Goal: Information Seeking & Learning: Learn about a topic

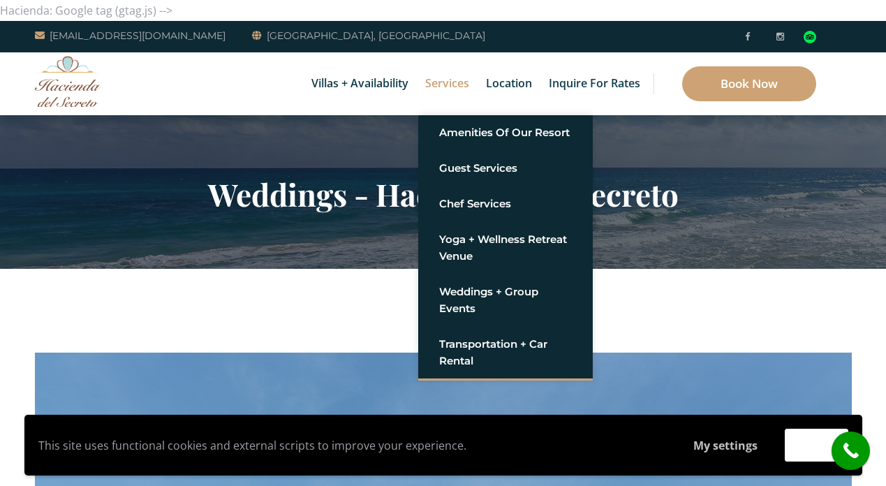
click at [722, 452] on button "My settings" at bounding box center [725, 445] width 91 height 32
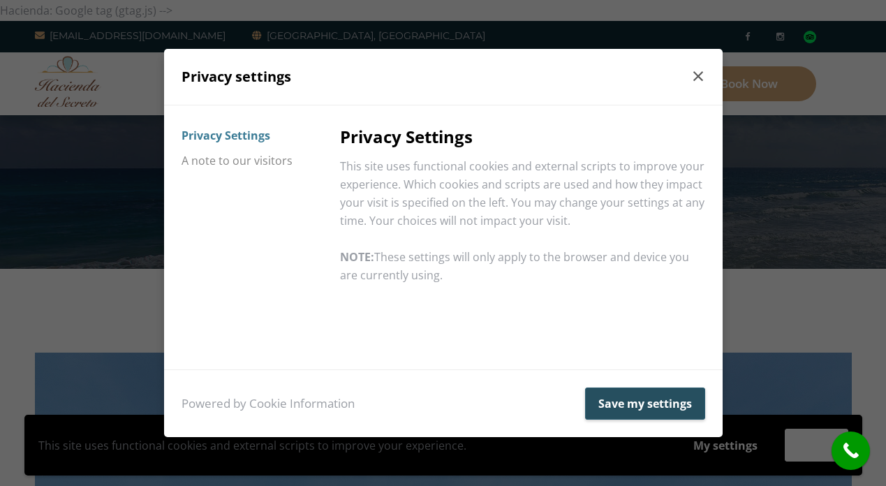
click at [682, 406] on button "Save my settings" at bounding box center [645, 404] width 120 height 32
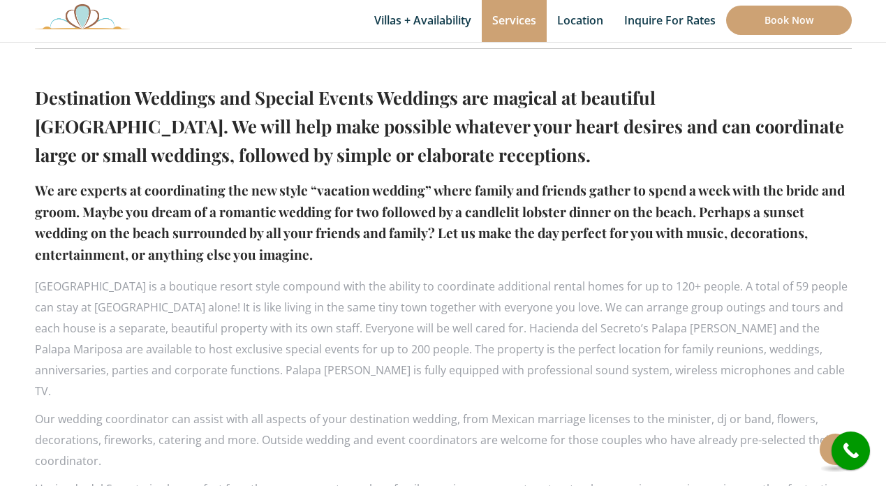
scroll to position [879, 0]
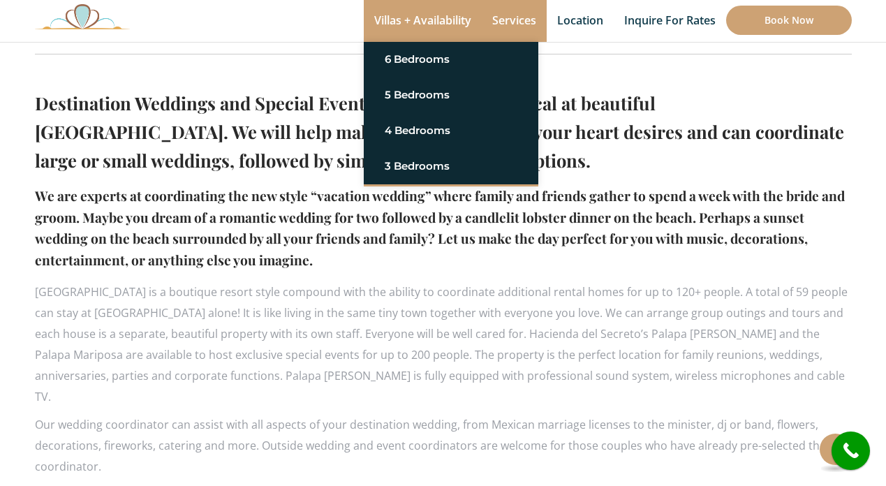
click at [451, 17] on link "Villas + Availability" at bounding box center [423, 21] width 118 height 42
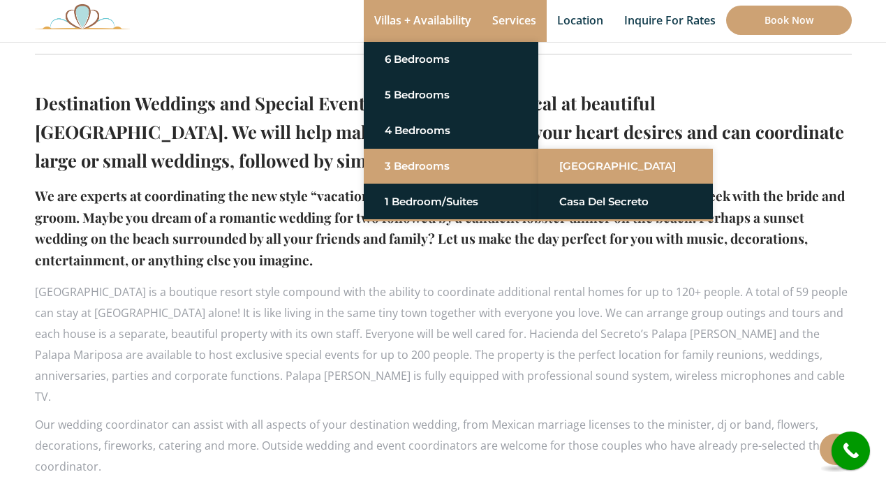
click at [585, 167] on link "[GEOGRAPHIC_DATA]" at bounding box center [625, 166] width 133 height 25
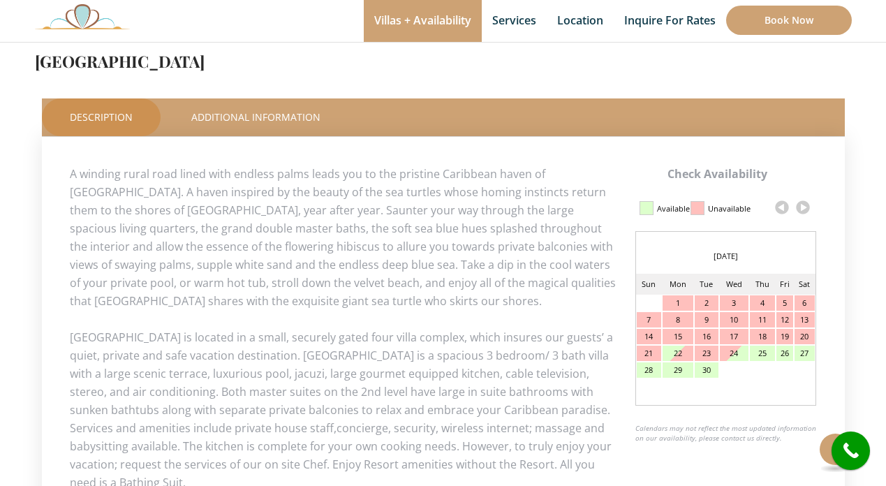
scroll to position [578, 0]
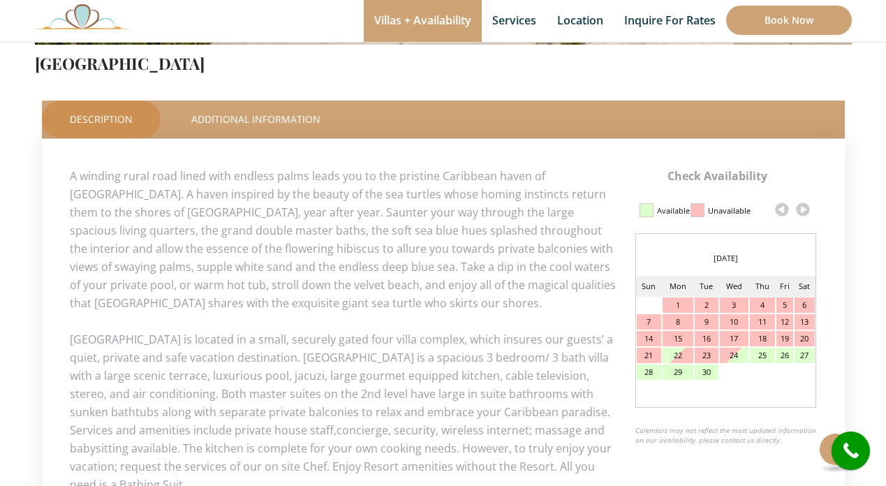
click at [807, 208] on link at bounding box center [803, 209] width 21 height 21
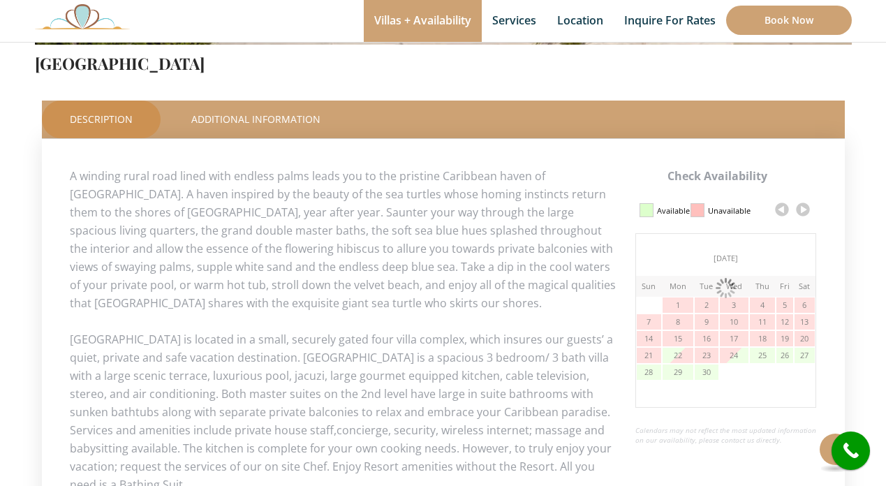
click at [807, 208] on link at bounding box center [803, 209] width 21 height 21
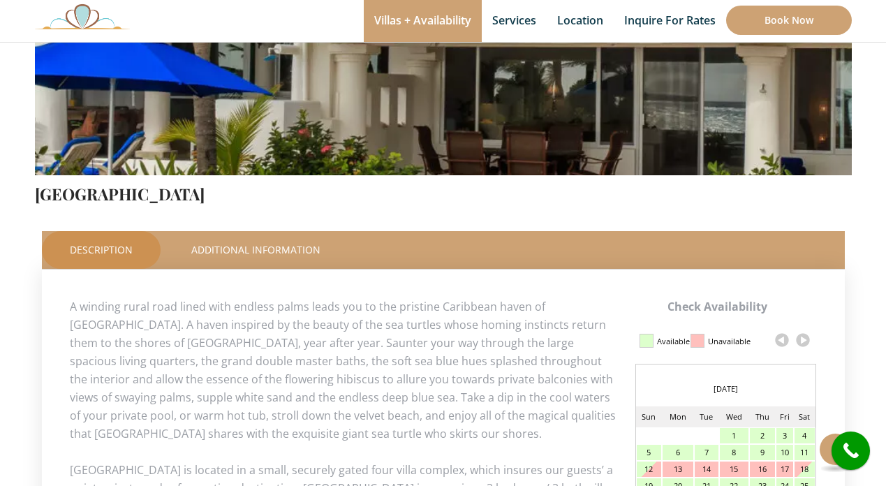
scroll to position [445, 0]
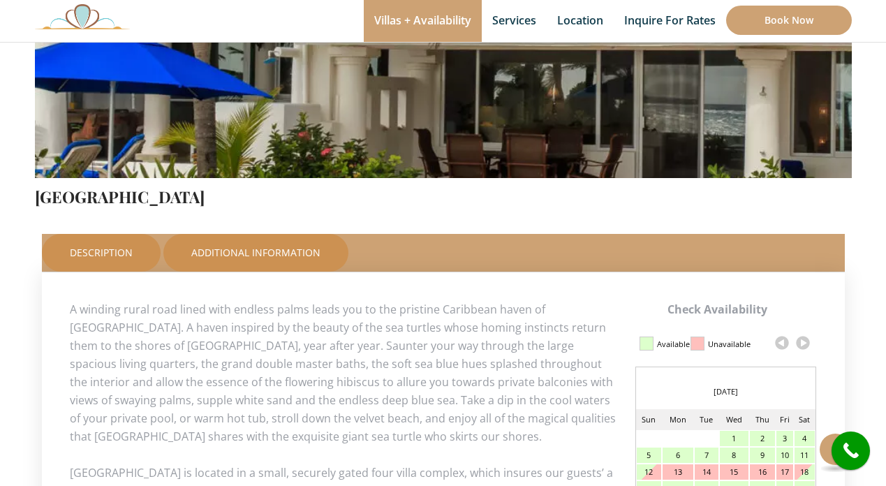
click at [297, 259] on link "Additional Information" at bounding box center [255, 253] width 185 height 38
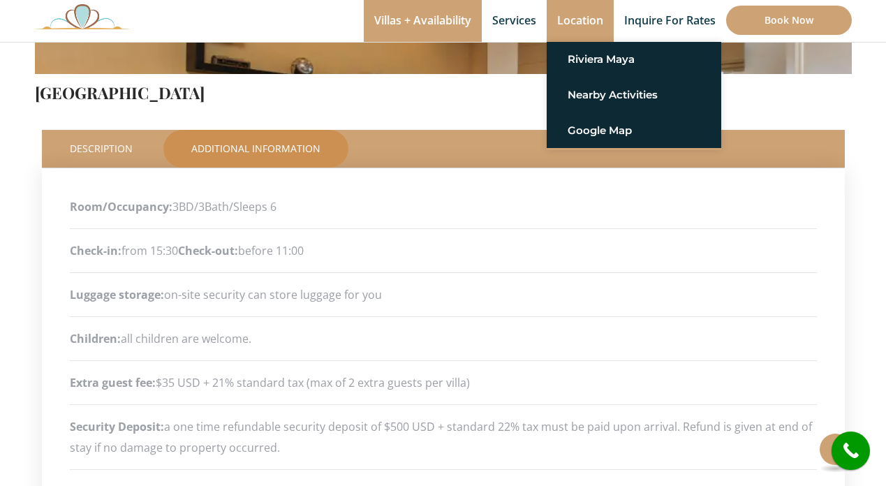
scroll to position [221, 0]
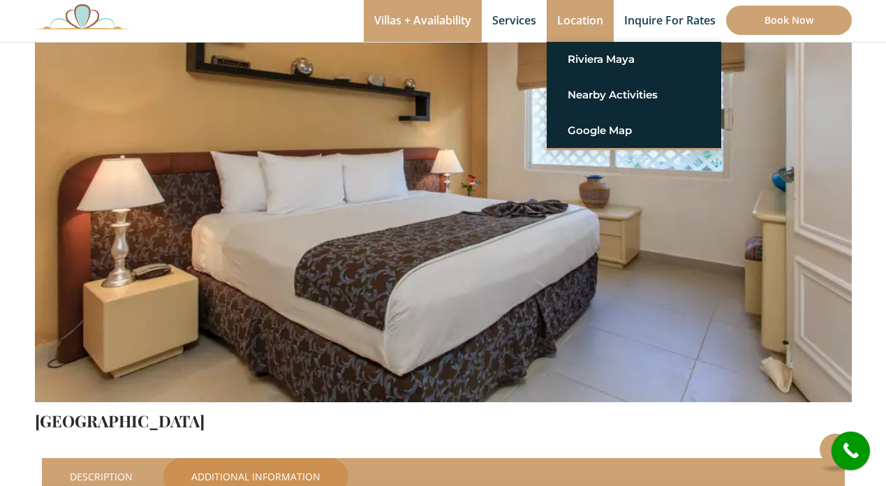
click at [594, 13] on link "Location" at bounding box center [580, 21] width 67 height 42
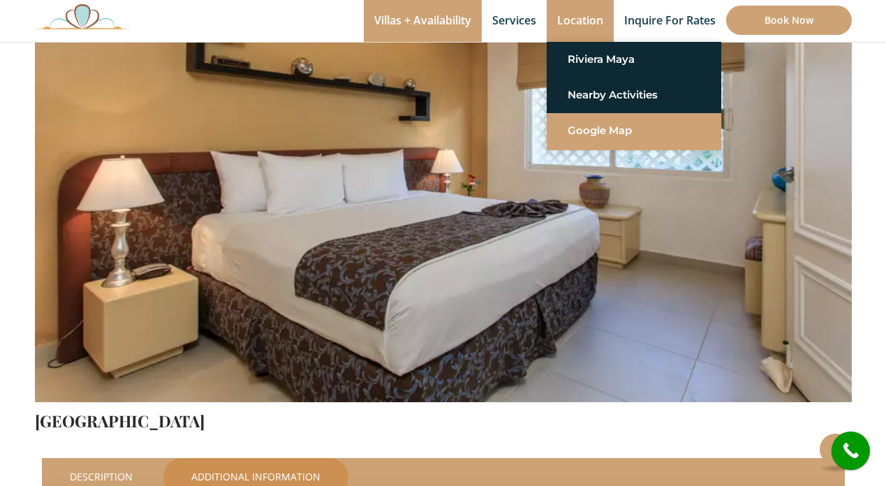
click at [605, 138] on link "Google Map" at bounding box center [634, 130] width 133 height 25
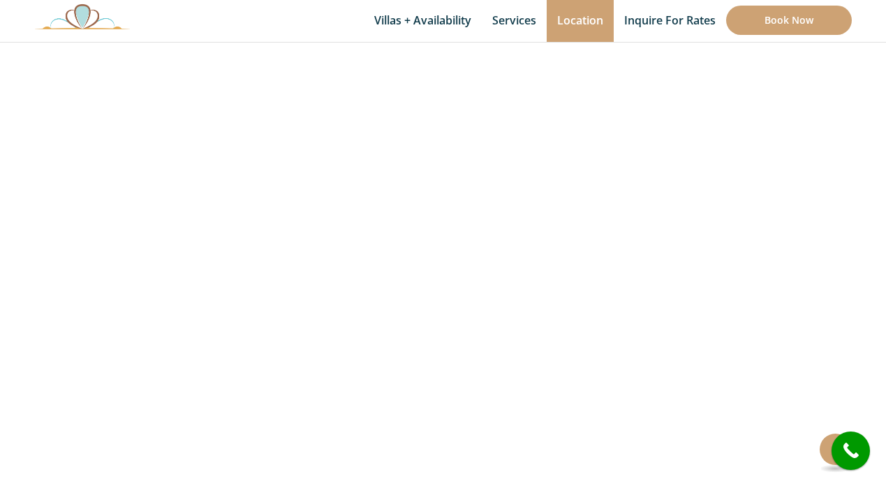
scroll to position [492, 0]
